Goal: Check status: Check status

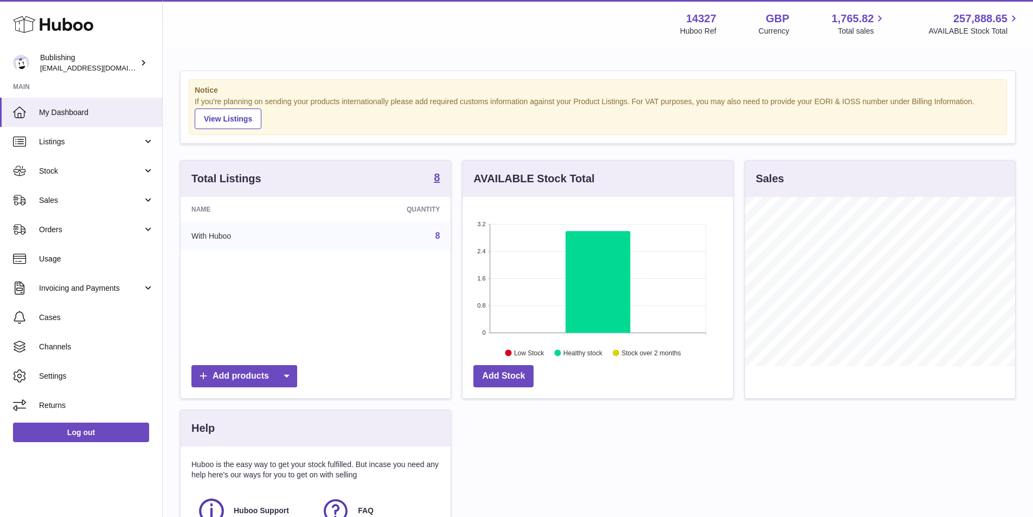
scroll to position [169, 271]
click at [136, 161] on link "Stock" at bounding box center [81, 170] width 162 height 29
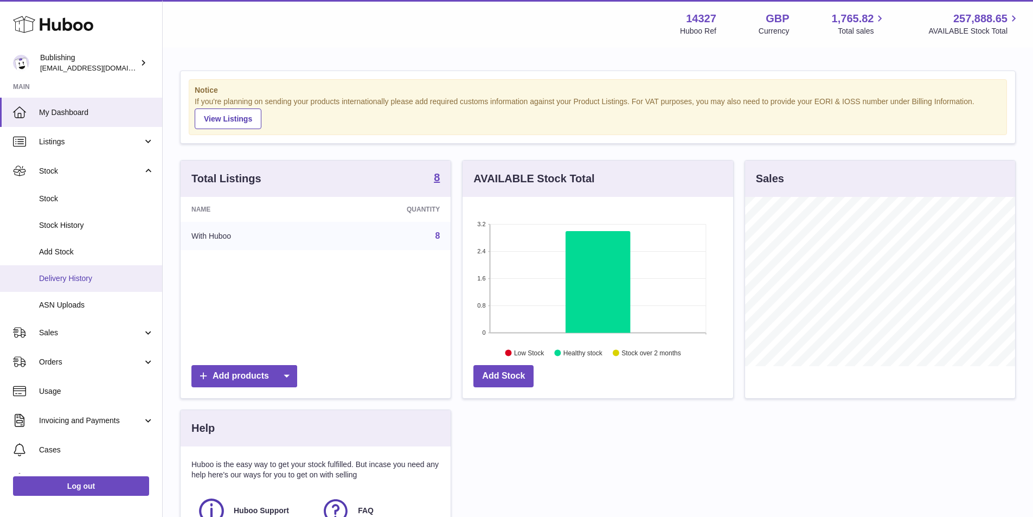
click at [82, 282] on span "Delivery History" at bounding box center [96, 278] width 115 height 10
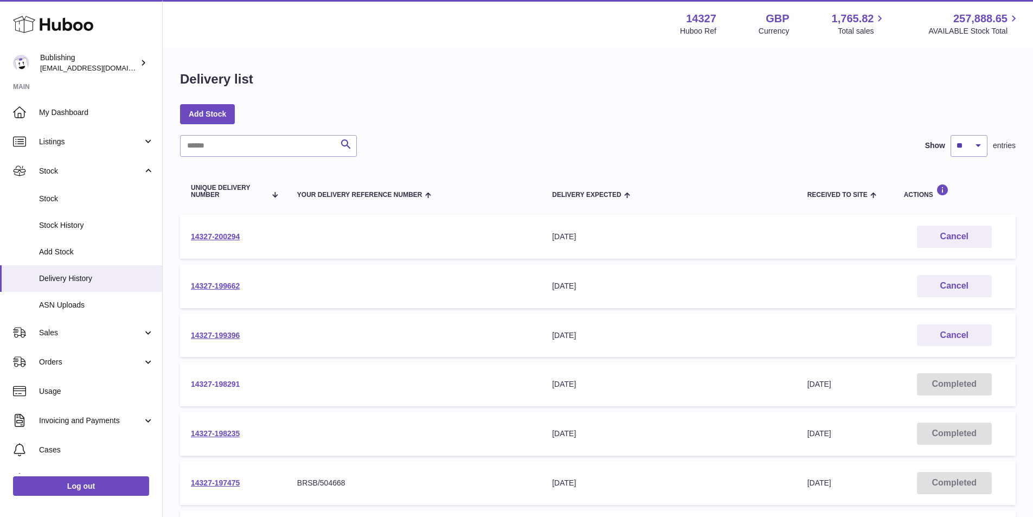
click at [234, 383] on link "14327-198291" at bounding box center [215, 384] width 49 height 9
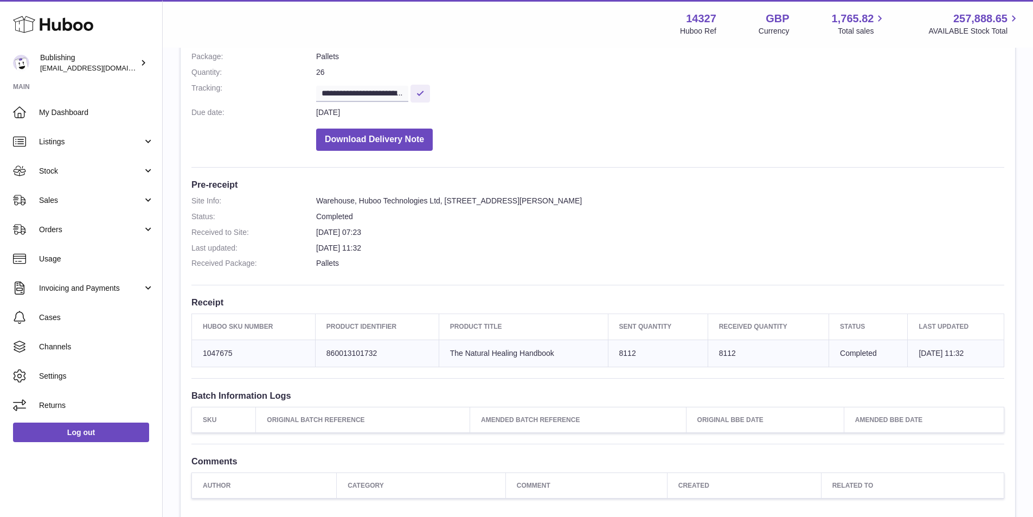
scroll to position [265, 0]
